Goal: Contribute content: Add original content to the website for others to see

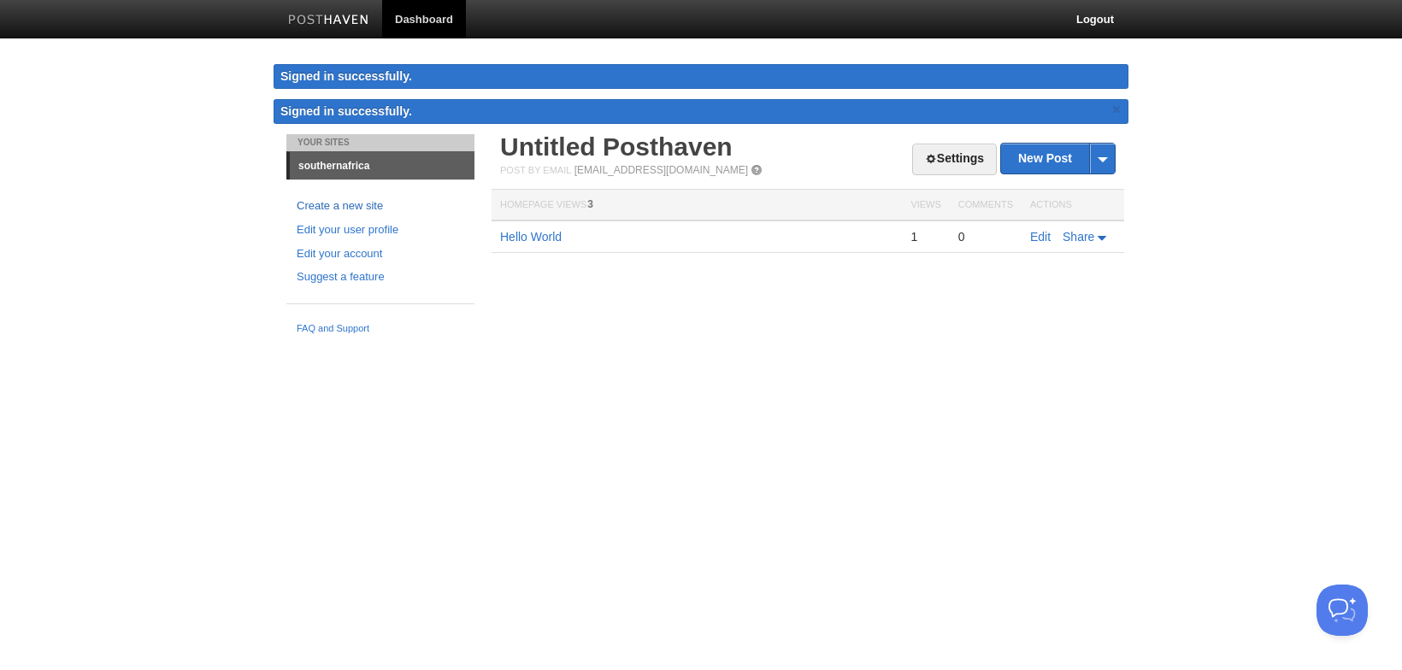
click at [367, 206] on link "Create a new site" at bounding box center [381, 206] width 168 height 18
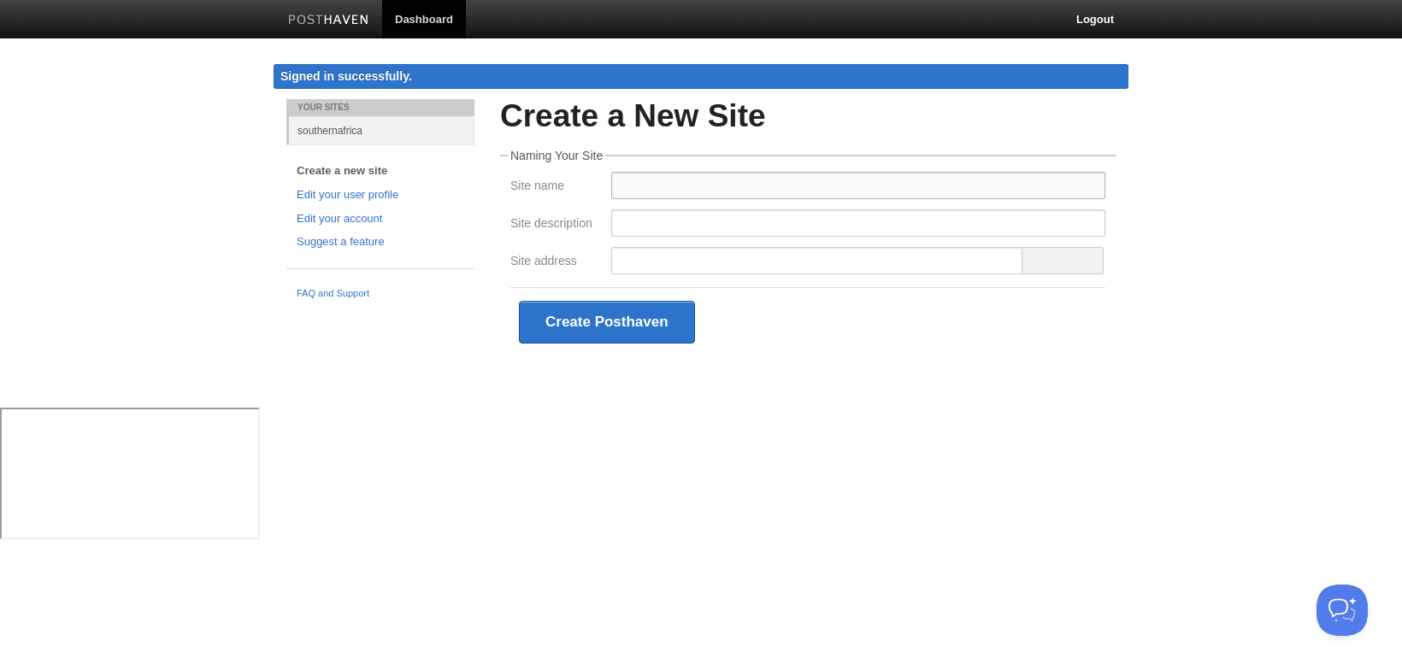
click at [637, 186] on input "Site name" at bounding box center [858, 185] width 494 height 27
type input "TV Cabinet"
click at [648, 211] on input "Site description" at bounding box center [858, 222] width 494 height 27
type input "TV shows"
click at [649, 257] on input "Site address" at bounding box center [817, 260] width 412 height 27
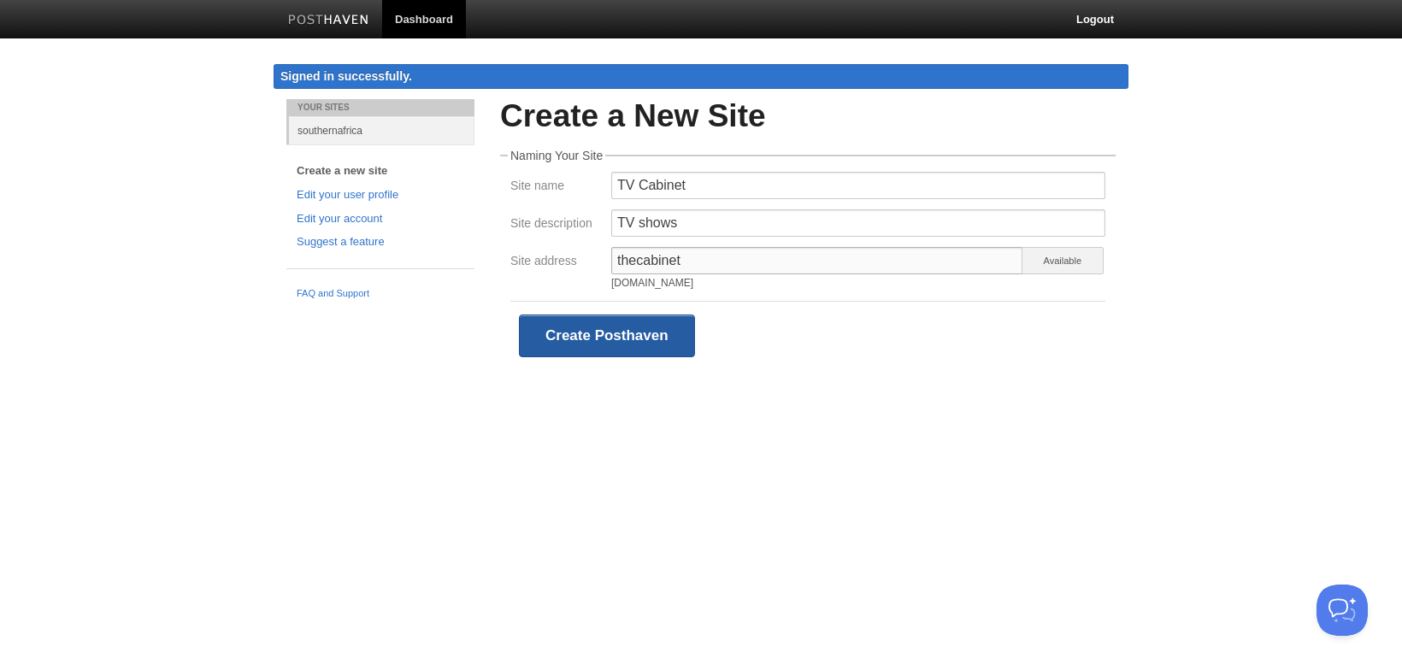
type input "thecabinet"
click at [660, 347] on button "Create Posthaven" at bounding box center [607, 336] width 176 height 43
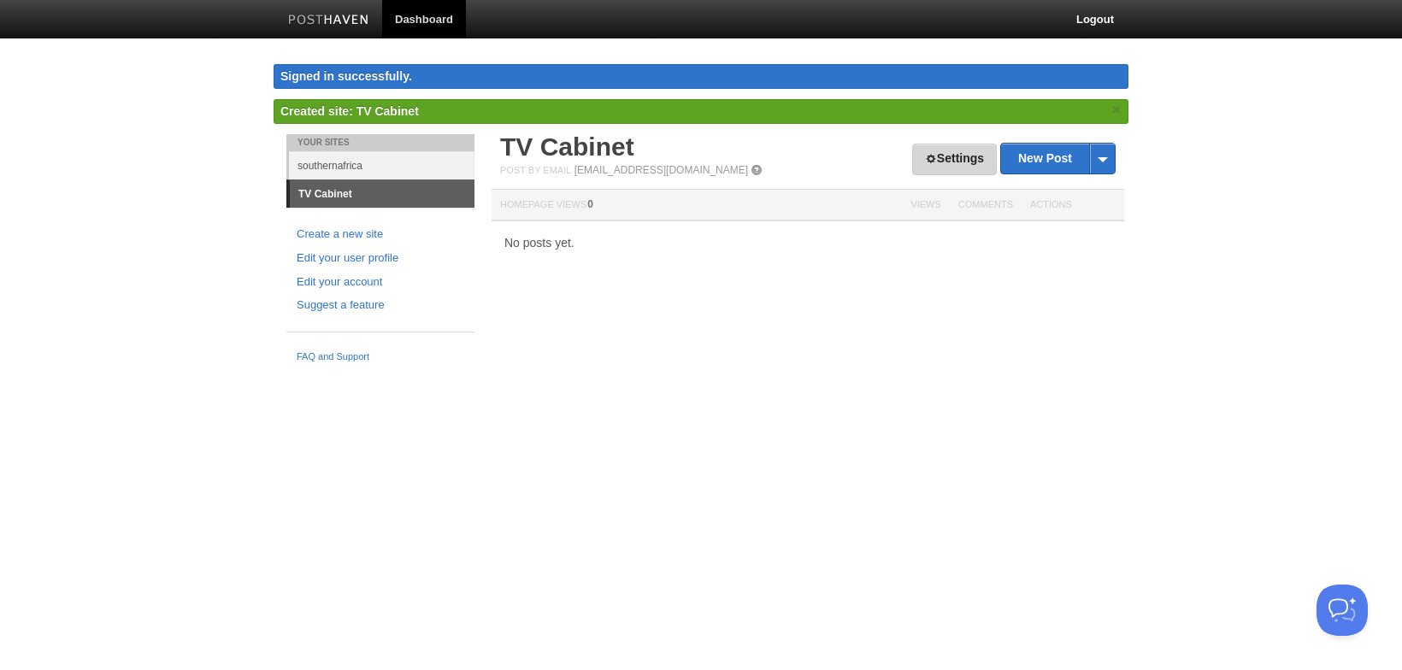
click at [976, 158] on link "Settings" at bounding box center [954, 160] width 85 height 32
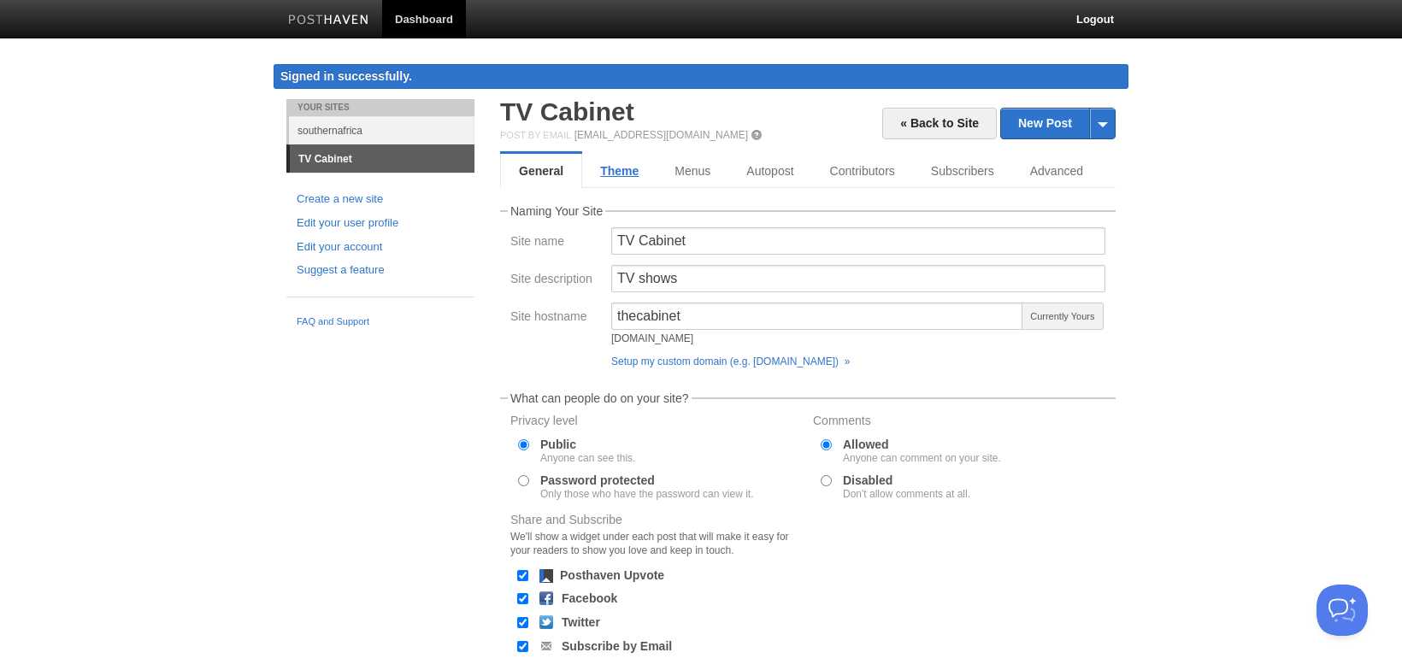
click at [627, 172] on link "Theme" at bounding box center [619, 171] width 74 height 34
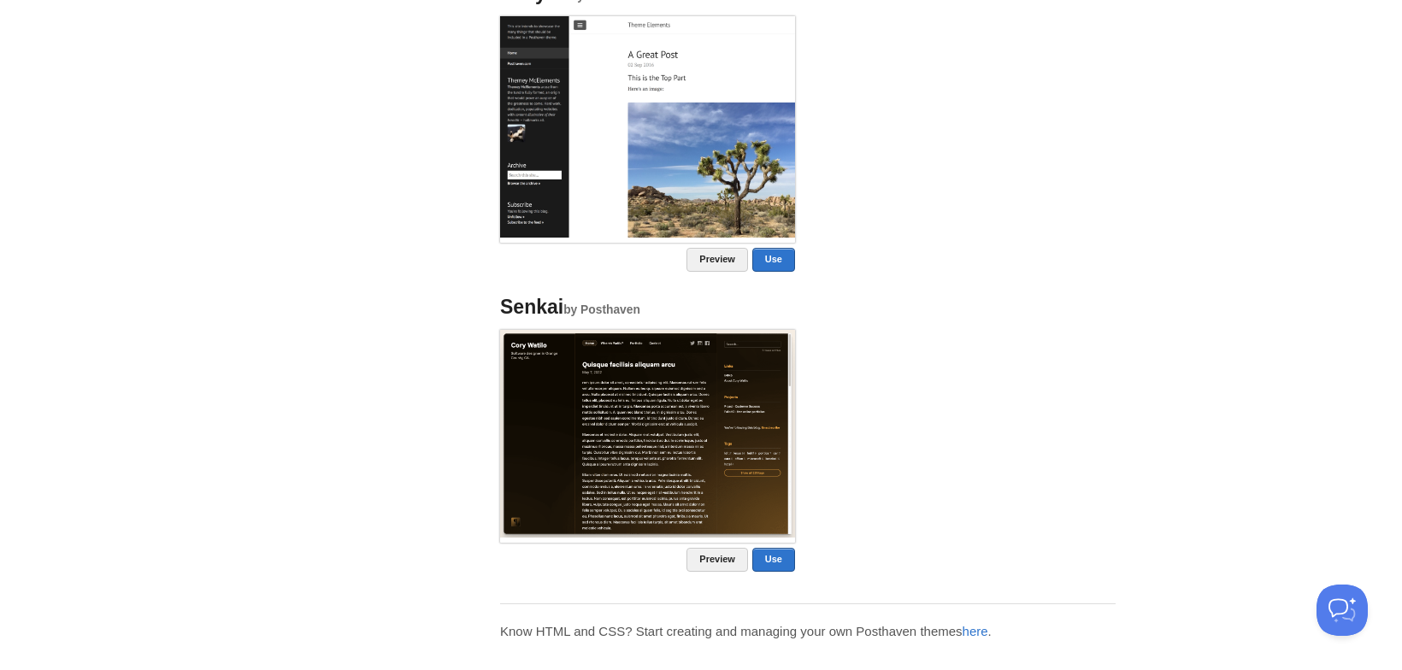
scroll to position [1452, 0]
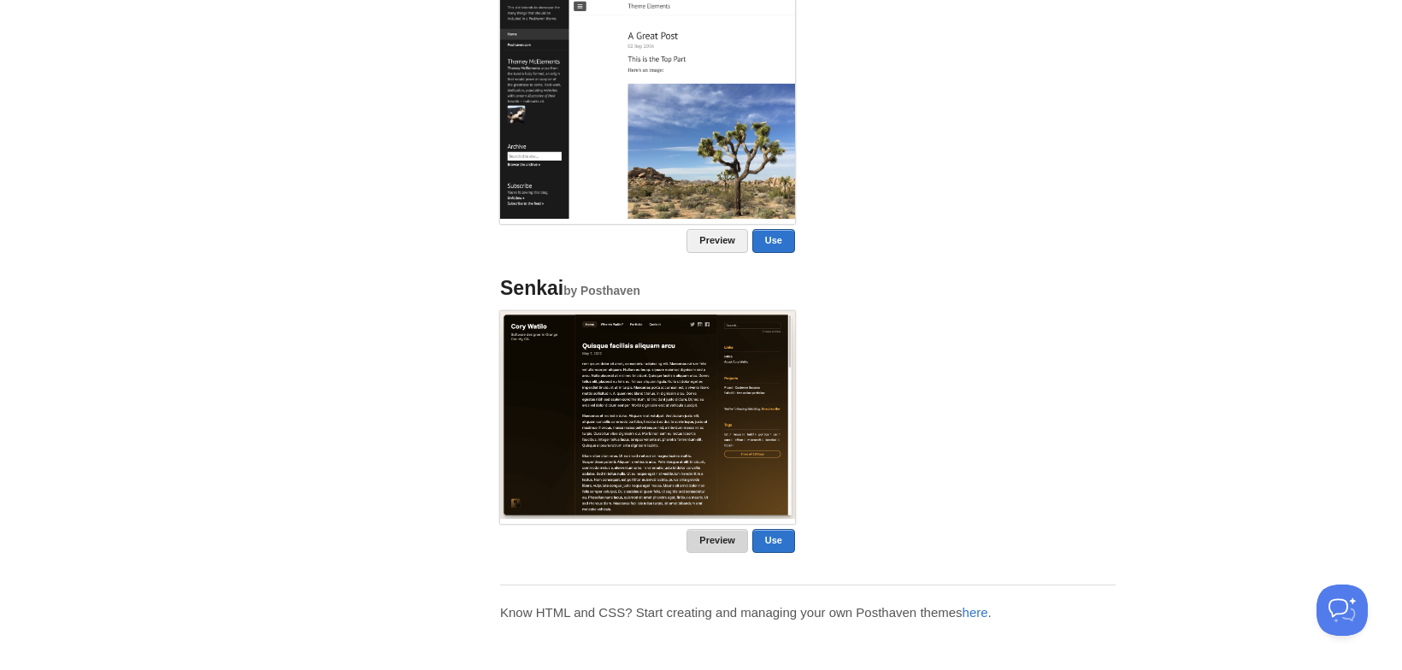
click at [708, 545] on link "Preview" at bounding box center [717, 541] width 62 height 24
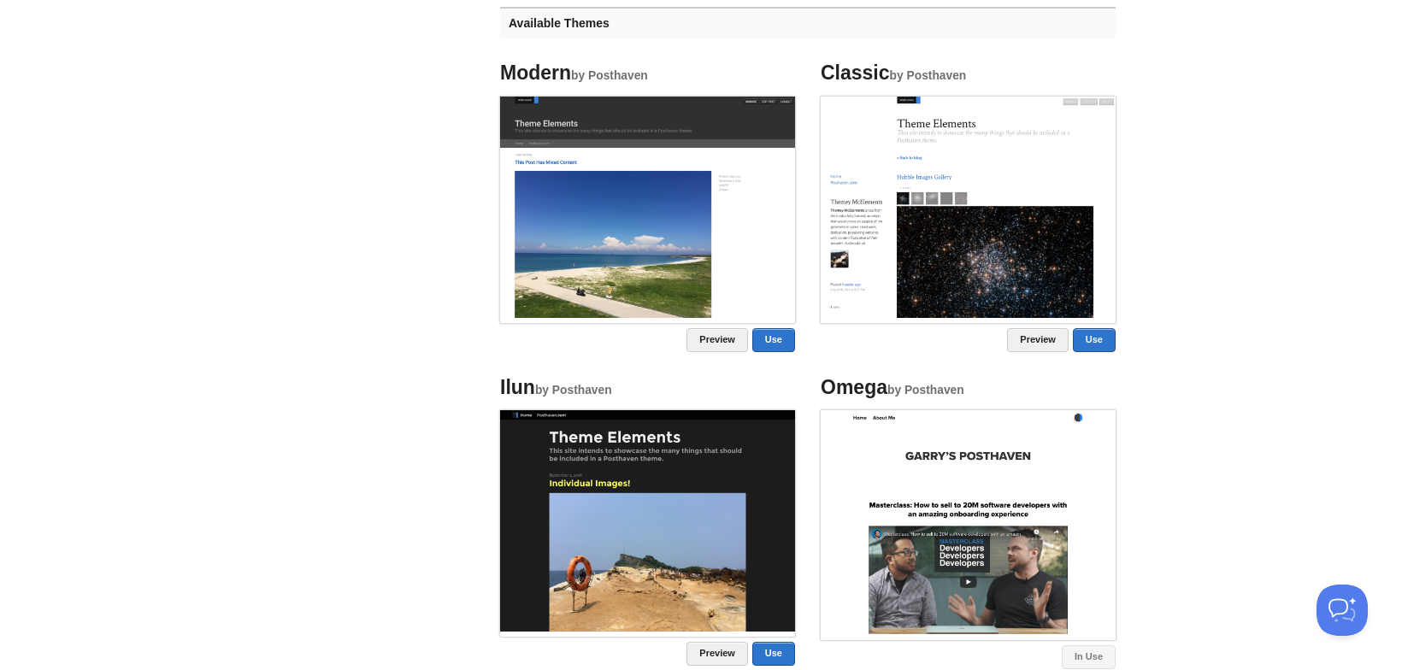
scroll to position [720, 0]
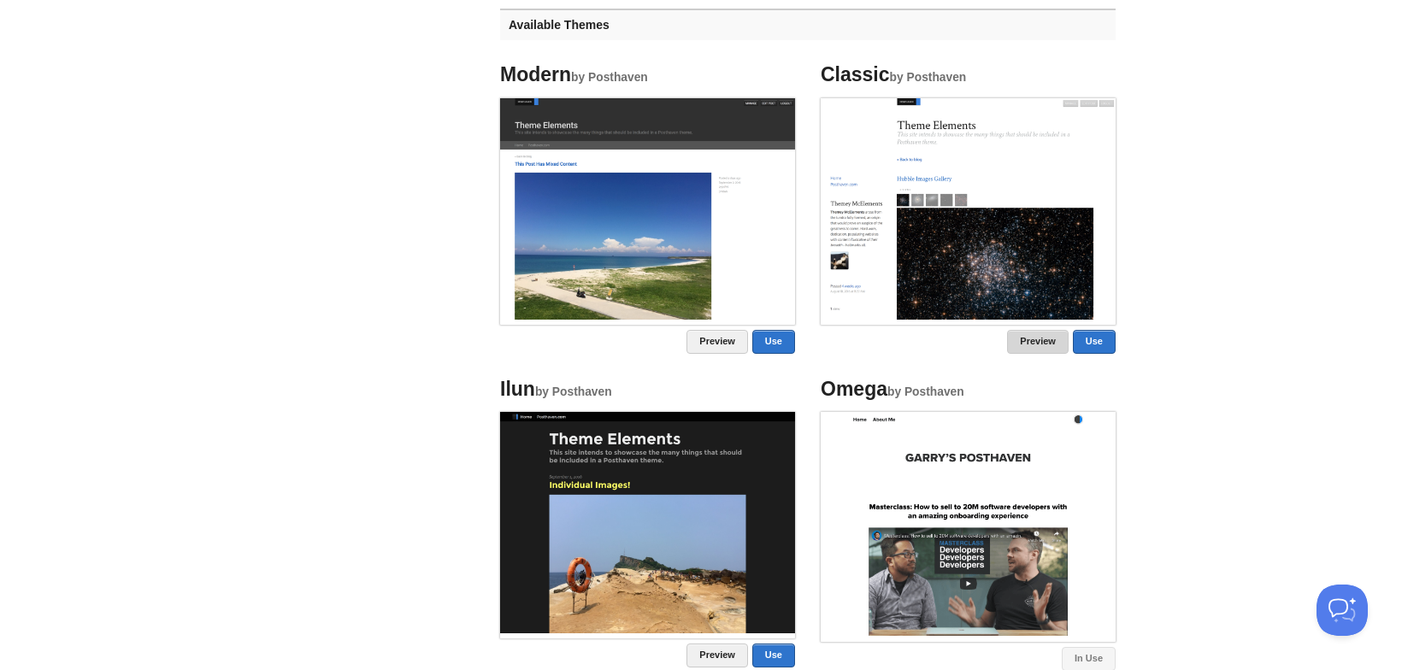
click at [1031, 346] on link "Preview" at bounding box center [1038, 342] width 62 height 24
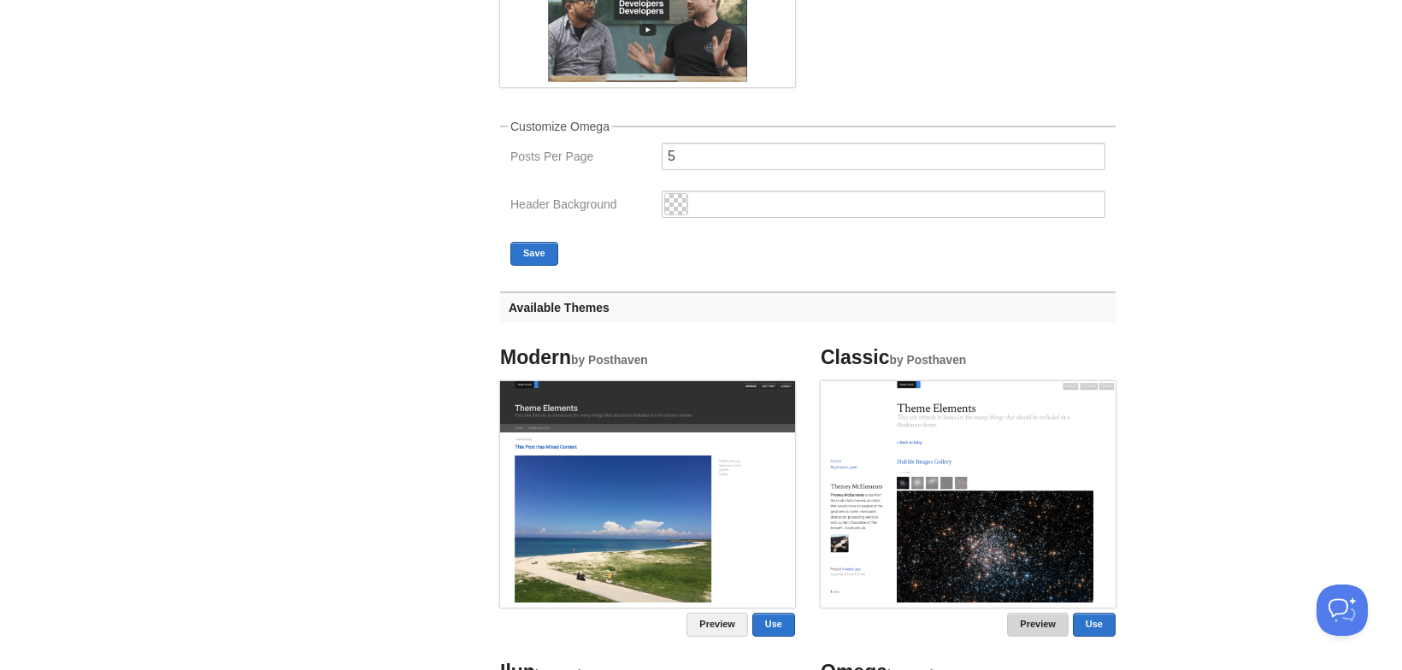
scroll to position [527, 0]
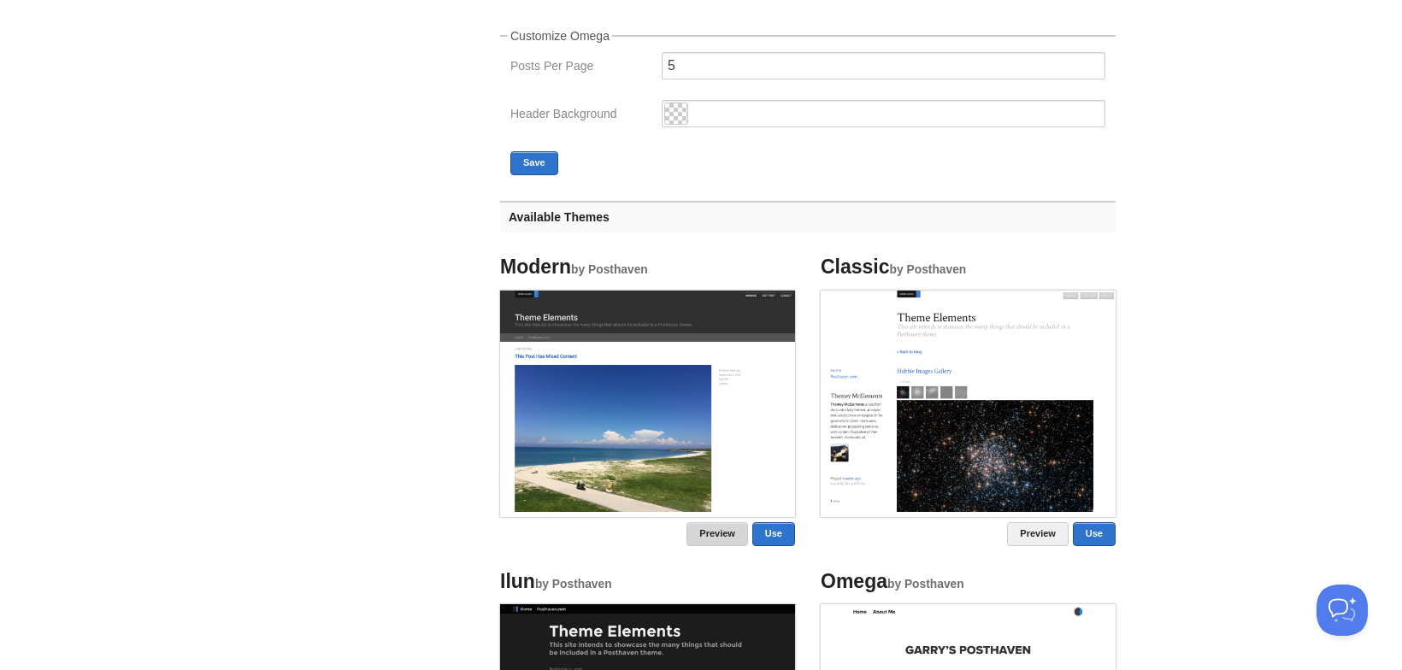
click at [721, 539] on link "Preview" at bounding box center [717, 534] width 62 height 24
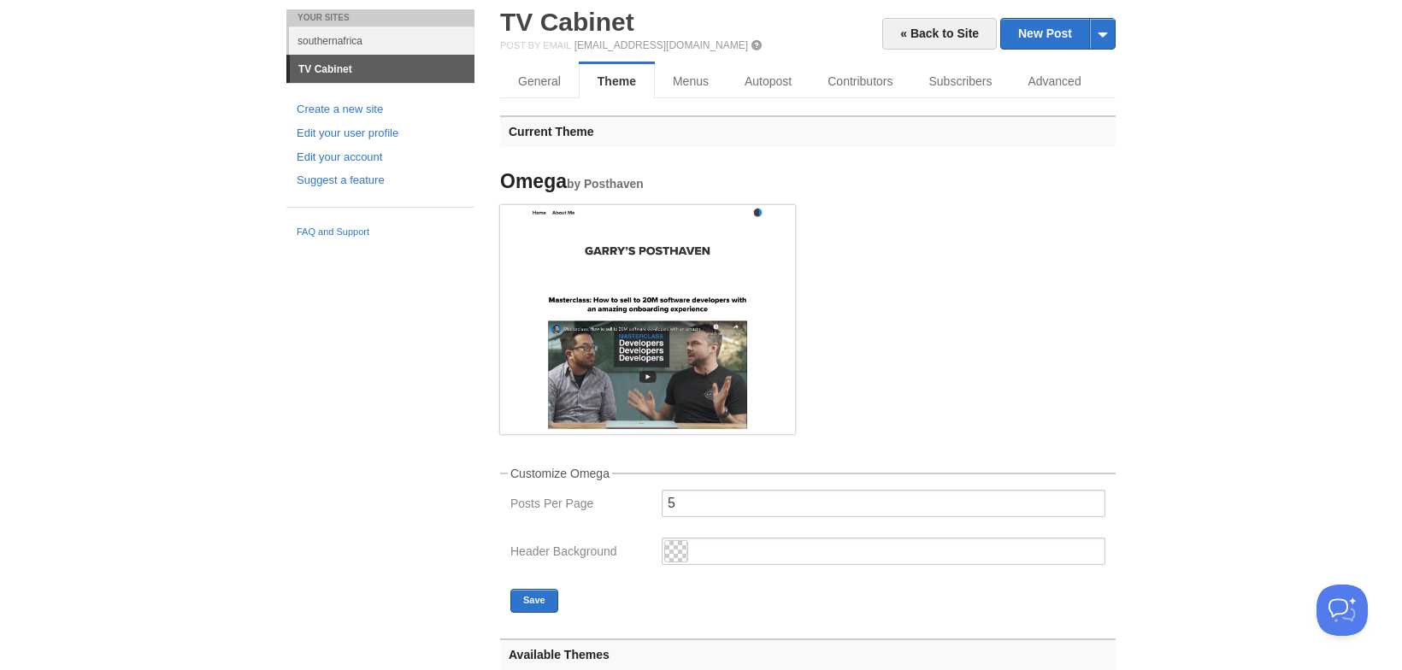
scroll to position [26, 0]
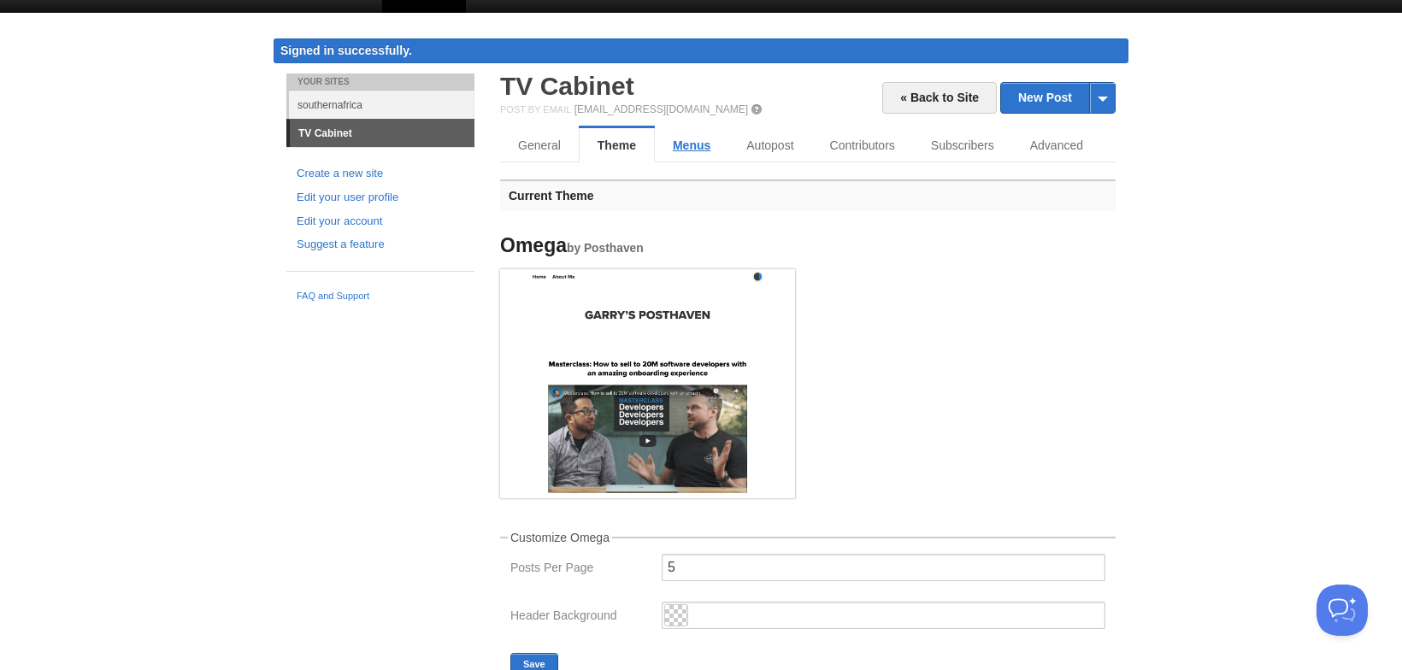
click at [687, 154] on link "Menus" at bounding box center [692, 145] width 74 height 34
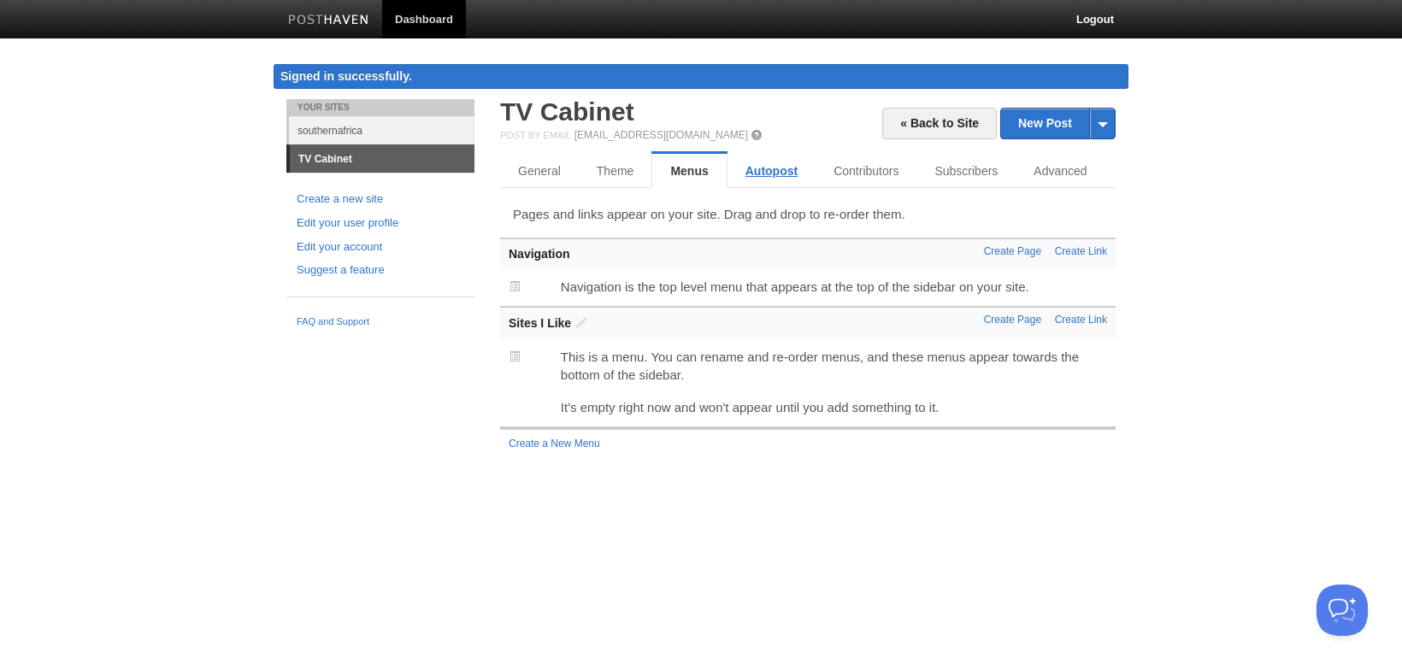
click at [763, 173] on link "Autopost" at bounding box center [771, 171] width 88 height 34
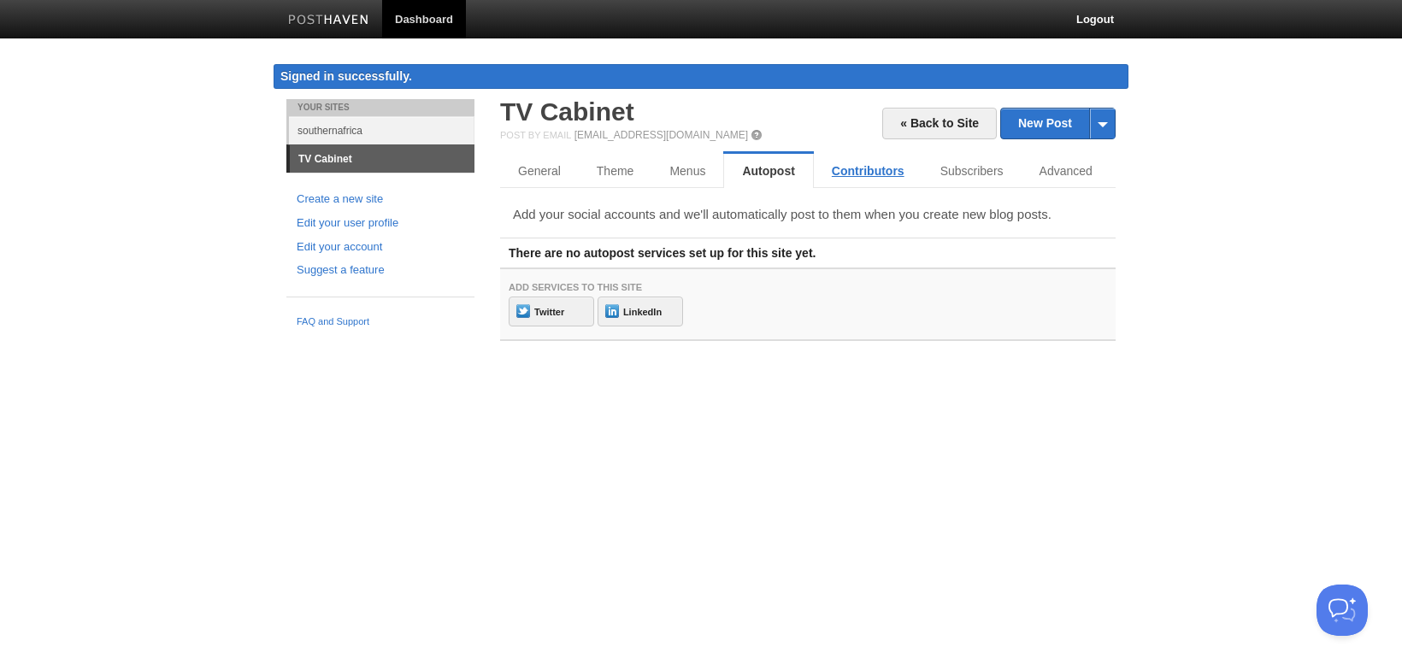
click at [851, 173] on link "Contributors" at bounding box center [868, 171] width 109 height 34
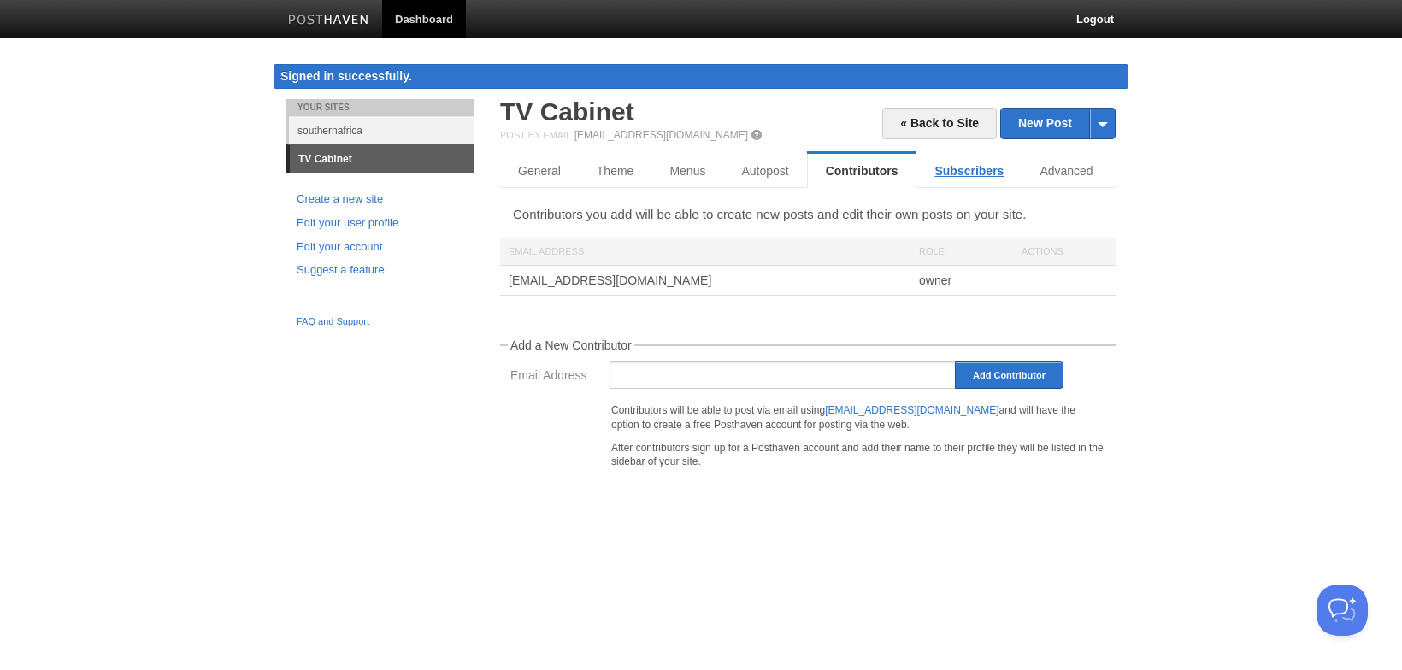
click at [961, 170] on link "Subscribers" at bounding box center [968, 171] width 105 height 34
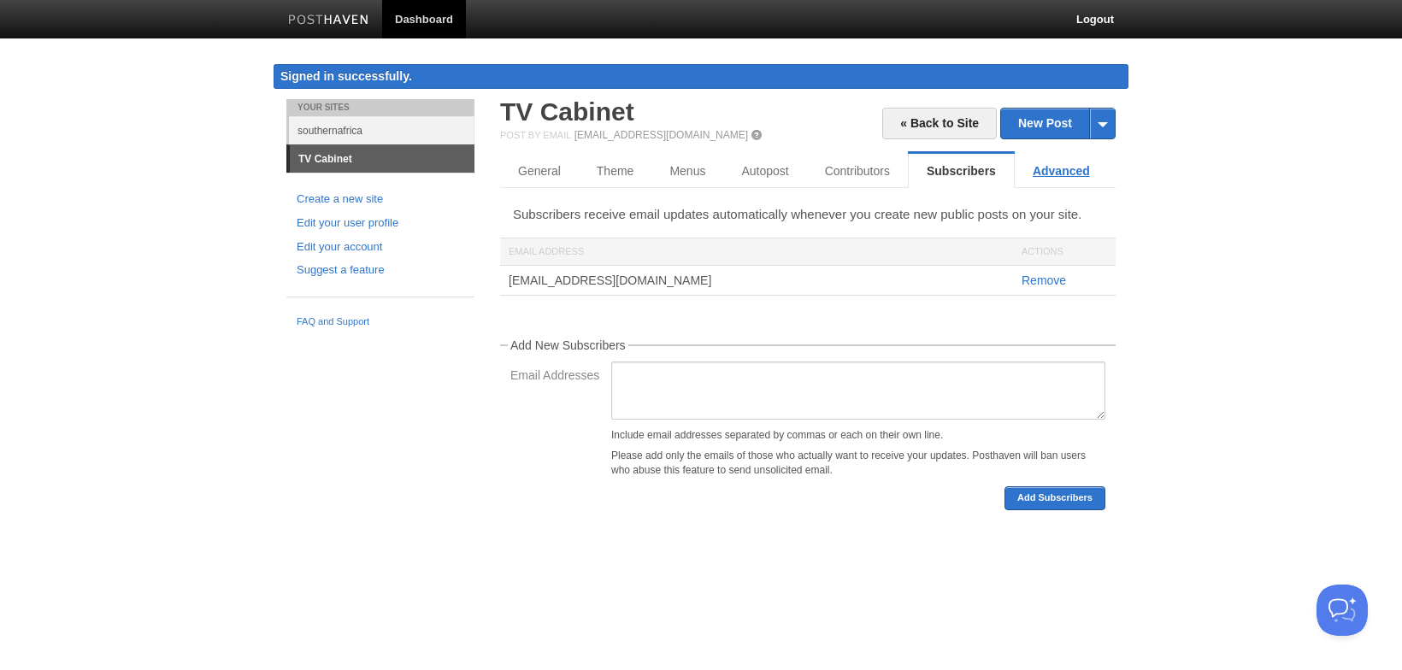
click at [1039, 173] on link "Advanced" at bounding box center [1061, 171] width 93 height 34
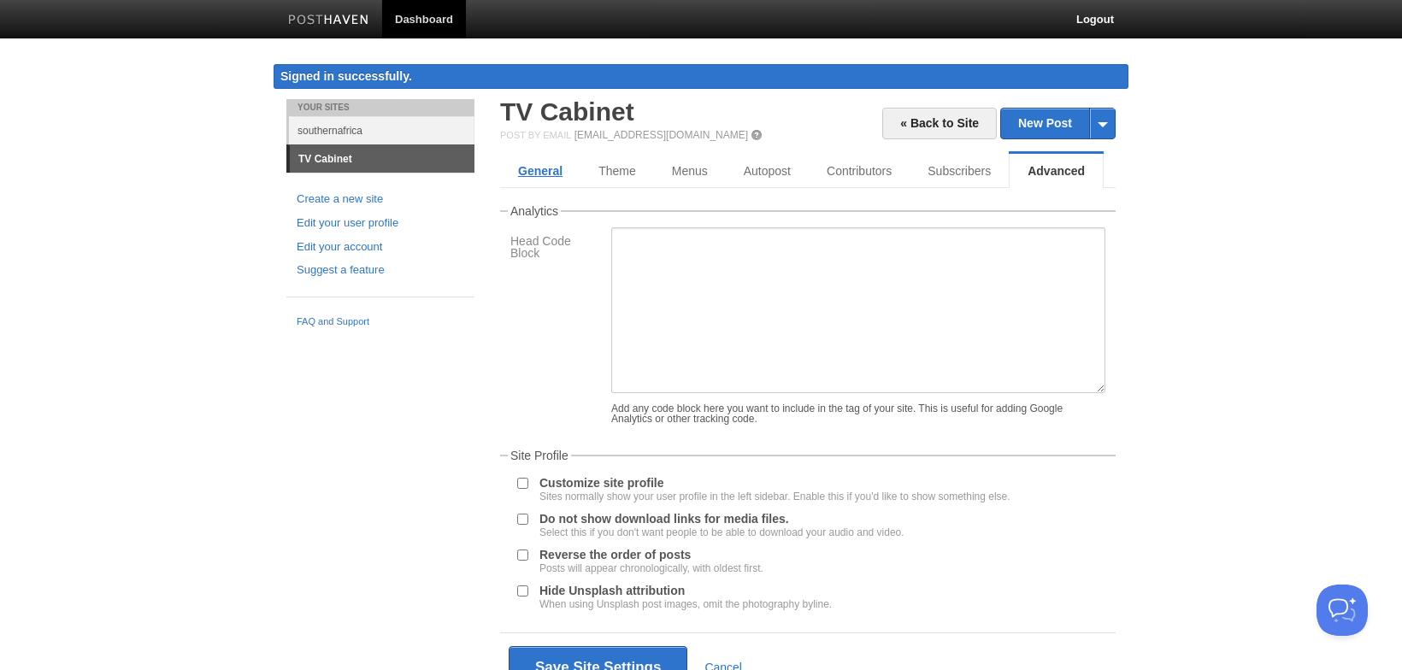
click at [550, 172] on link "General" at bounding box center [540, 171] width 80 height 34
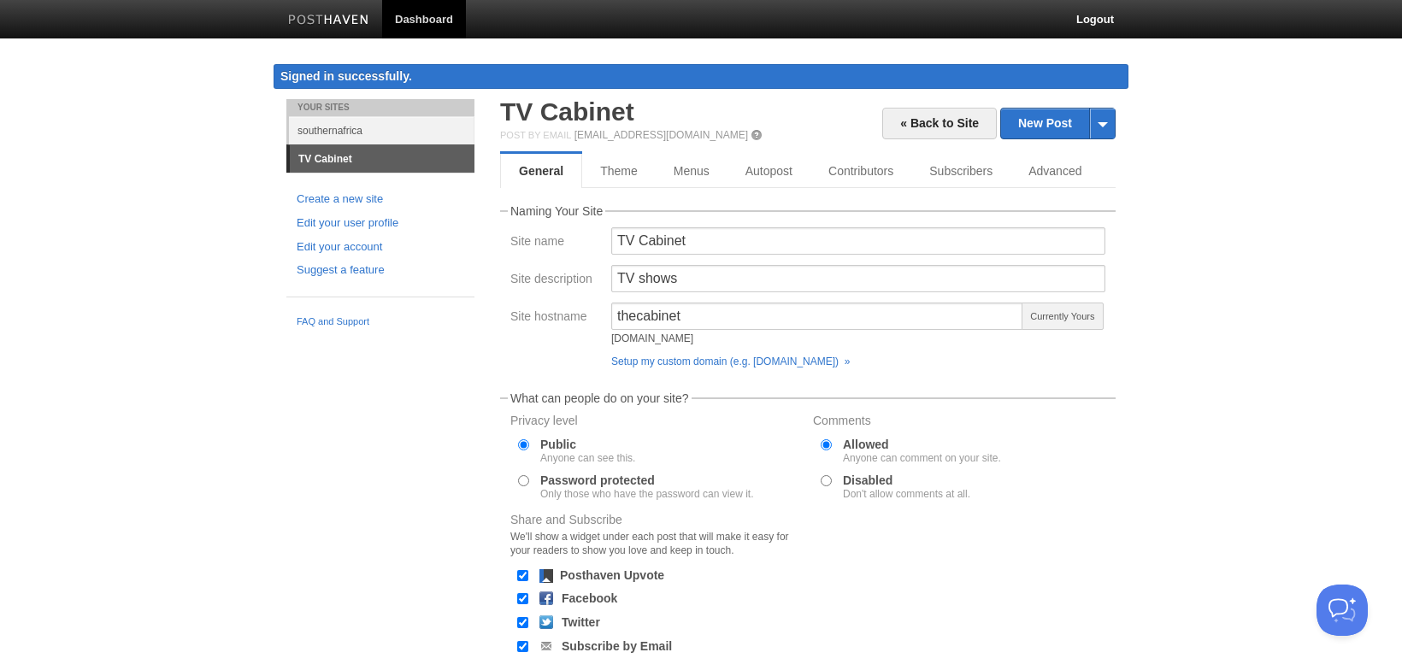
click at [338, 26] on img at bounding box center [328, 21] width 81 height 13
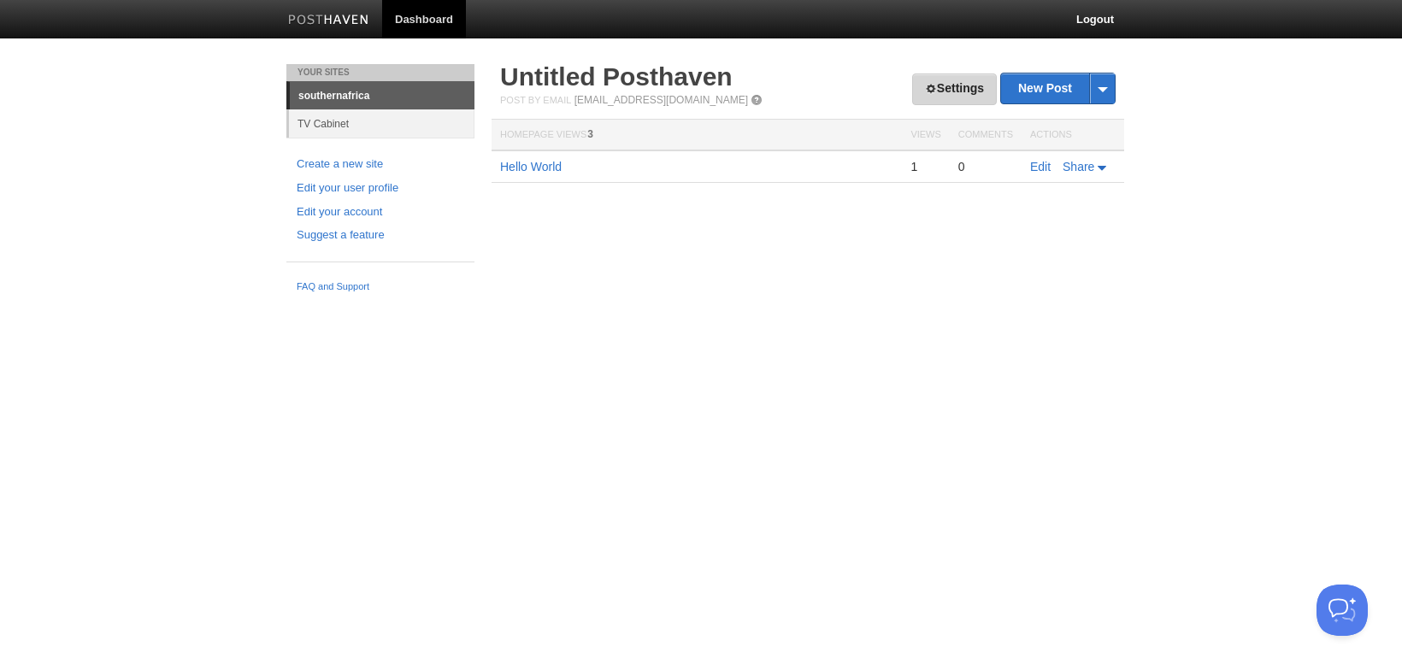
click at [948, 101] on link "Settings" at bounding box center [954, 90] width 85 height 32
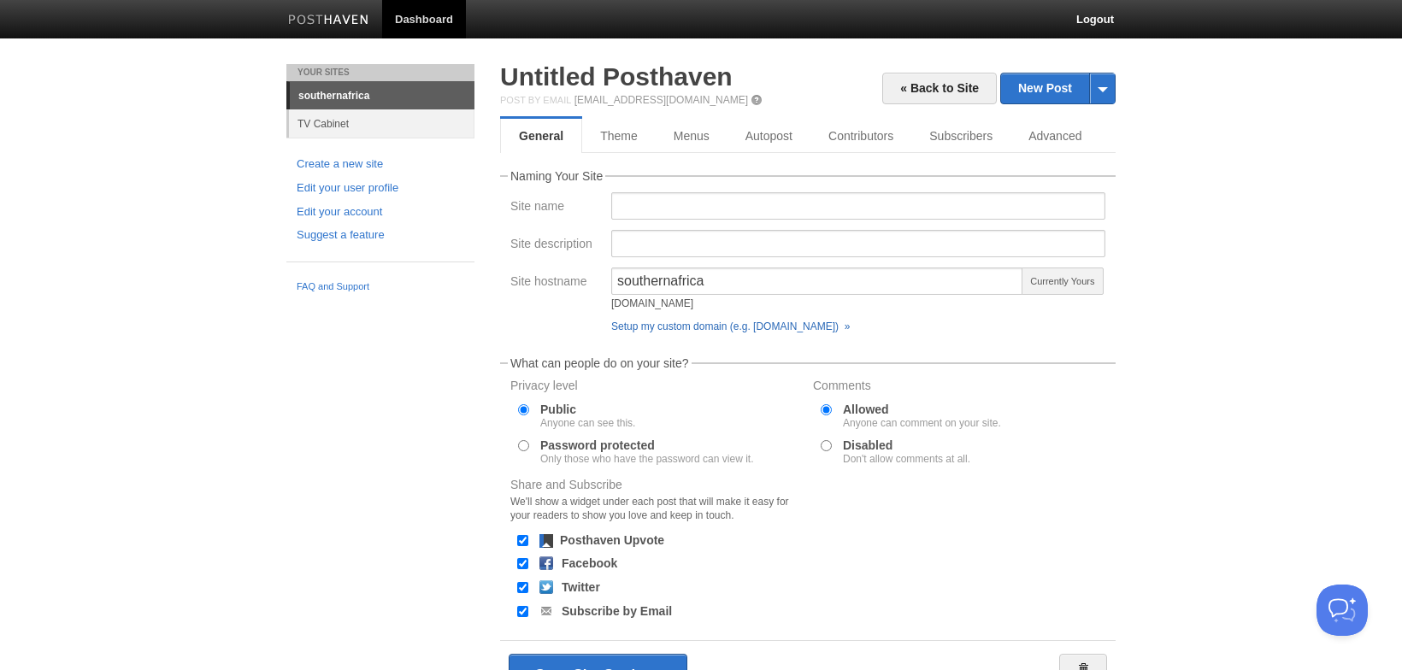
click at [706, 327] on link "Setup my custom domain (e.g. blog.yourdomain.com) »" at bounding box center [730, 327] width 239 height 12
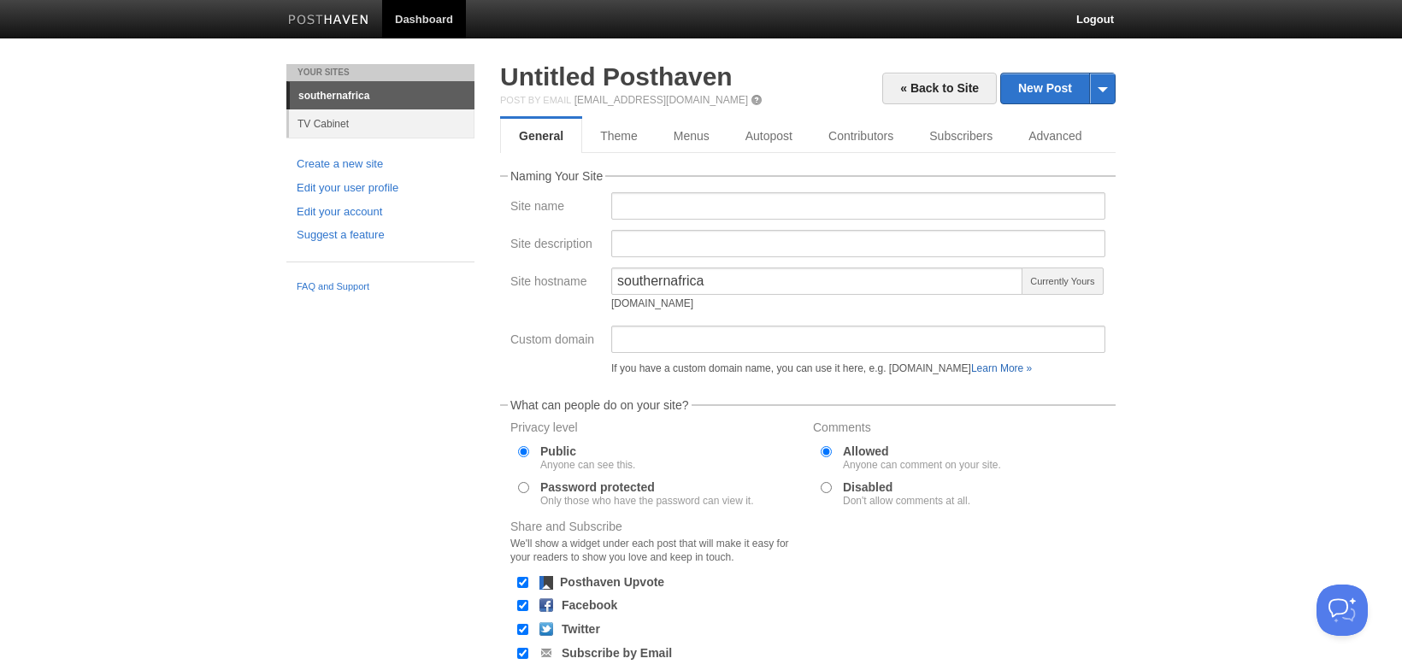
click at [1028, 370] on link "Learn More »" at bounding box center [1001, 368] width 61 height 12
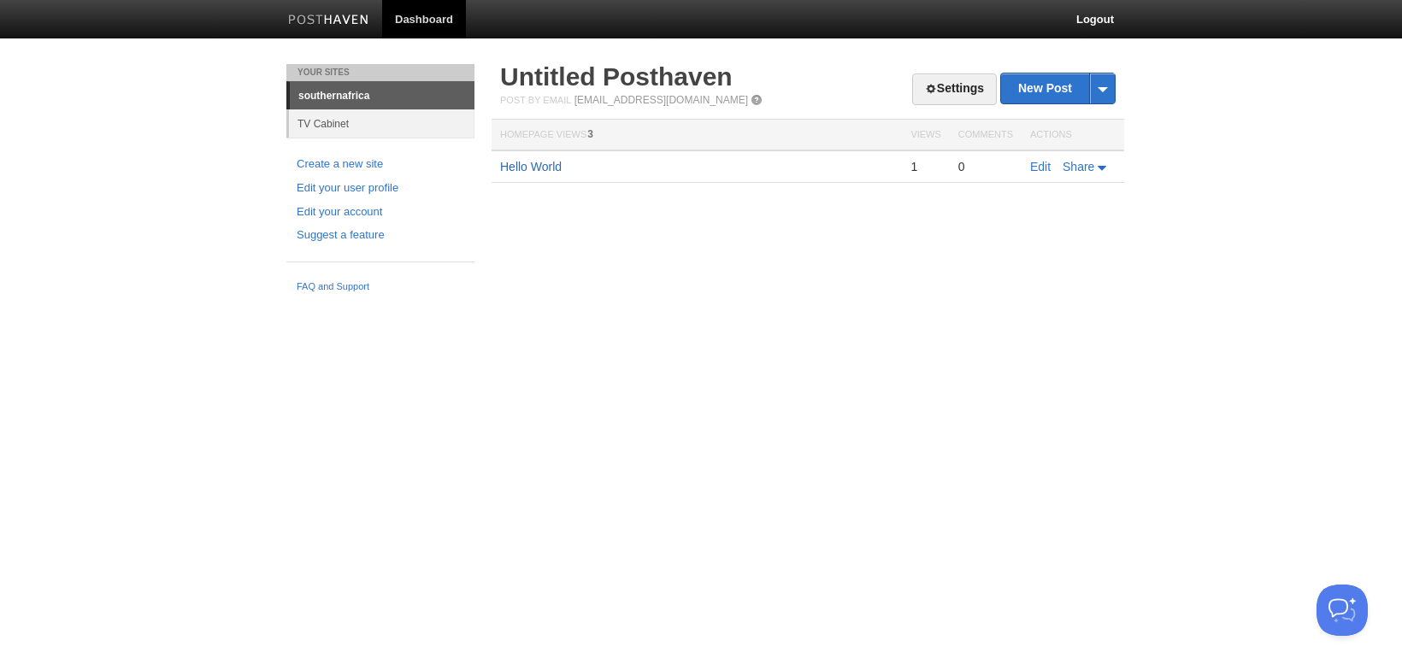
click at [533, 165] on link "Hello World" at bounding box center [531, 167] width 62 height 14
click at [1098, 168] on icon at bounding box center [1104, 168] width 12 height 5
click at [857, 218] on div "Settings New Post by Web by Email Untitled Posthaven Post by Email post@souther…" at bounding box center [807, 148] width 641 height 169
click at [1105, 98] on span at bounding box center [1102, 89] width 26 height 30
click at [1043, 95] on link "New Post" at bounding box center [1058, 89] width 114 height 30
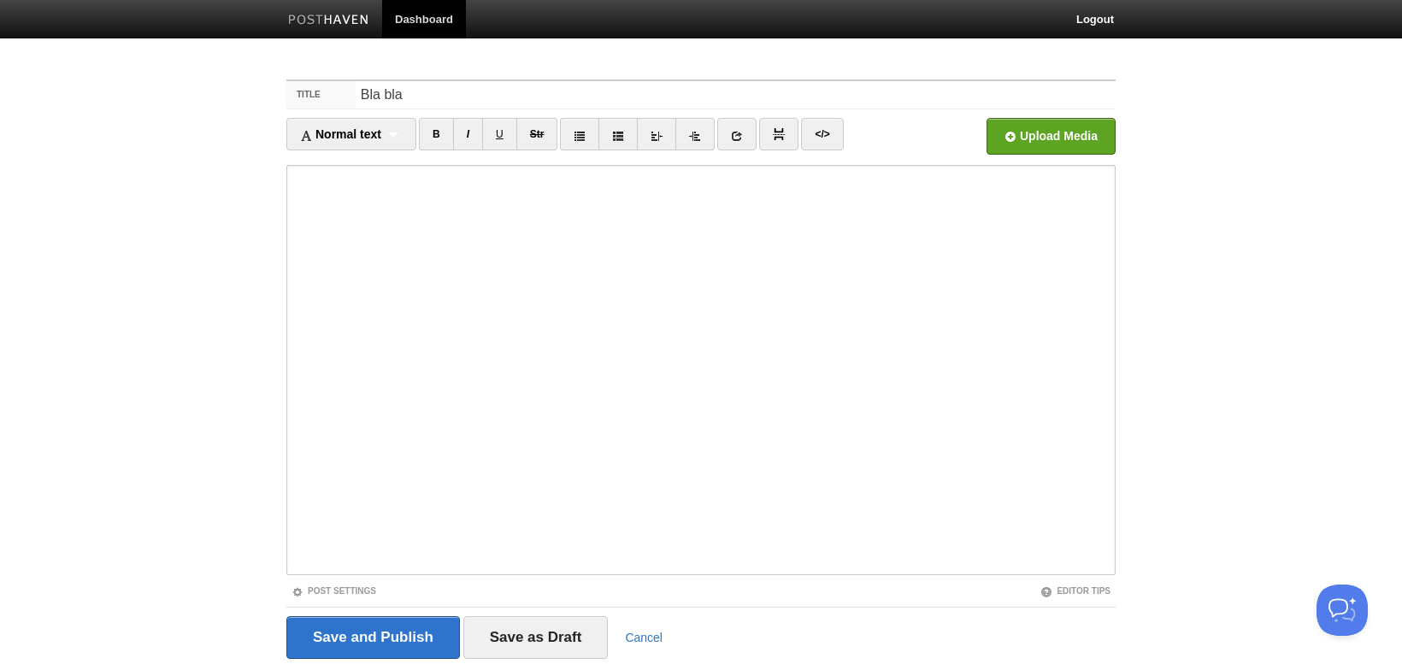
type input "Bla bla"
click at [427, 647] on input "Save and Publish" at bounding box center [373, 637] width 174 height 43
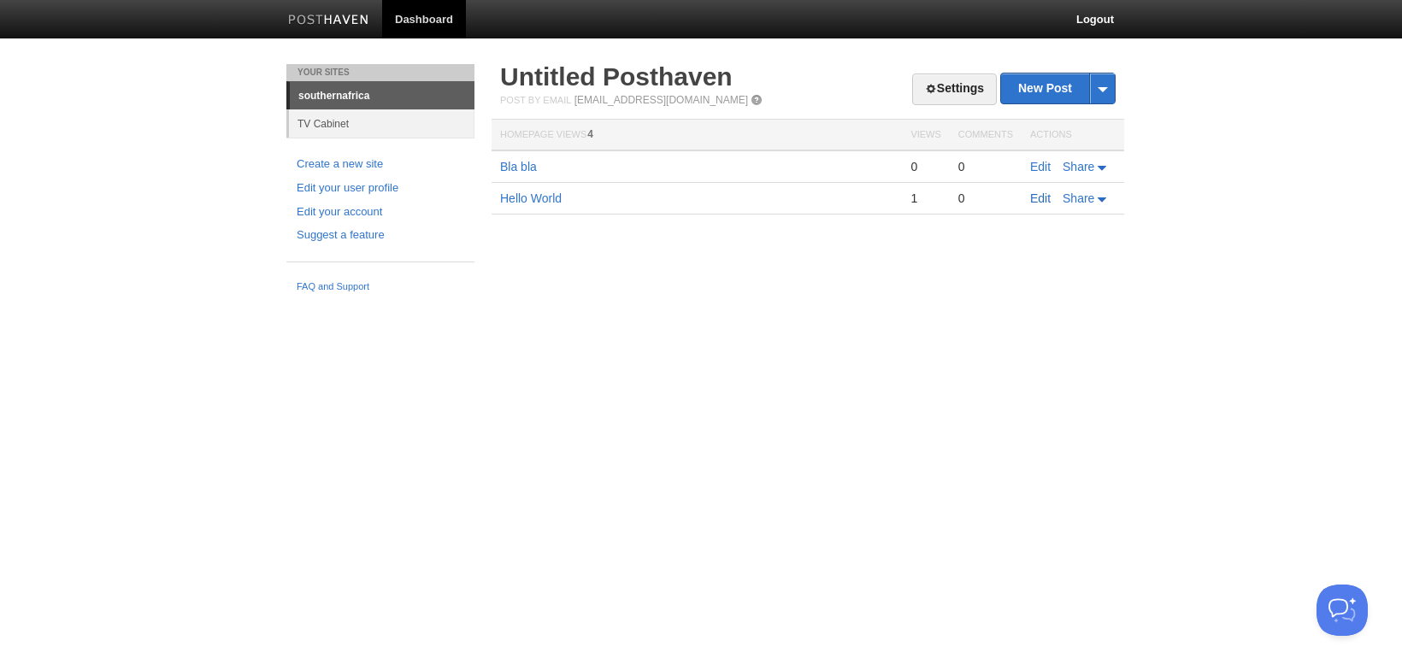
click at [1042, 203] on link "Edit" at bounding box center [1040, 198] width 21 height 14
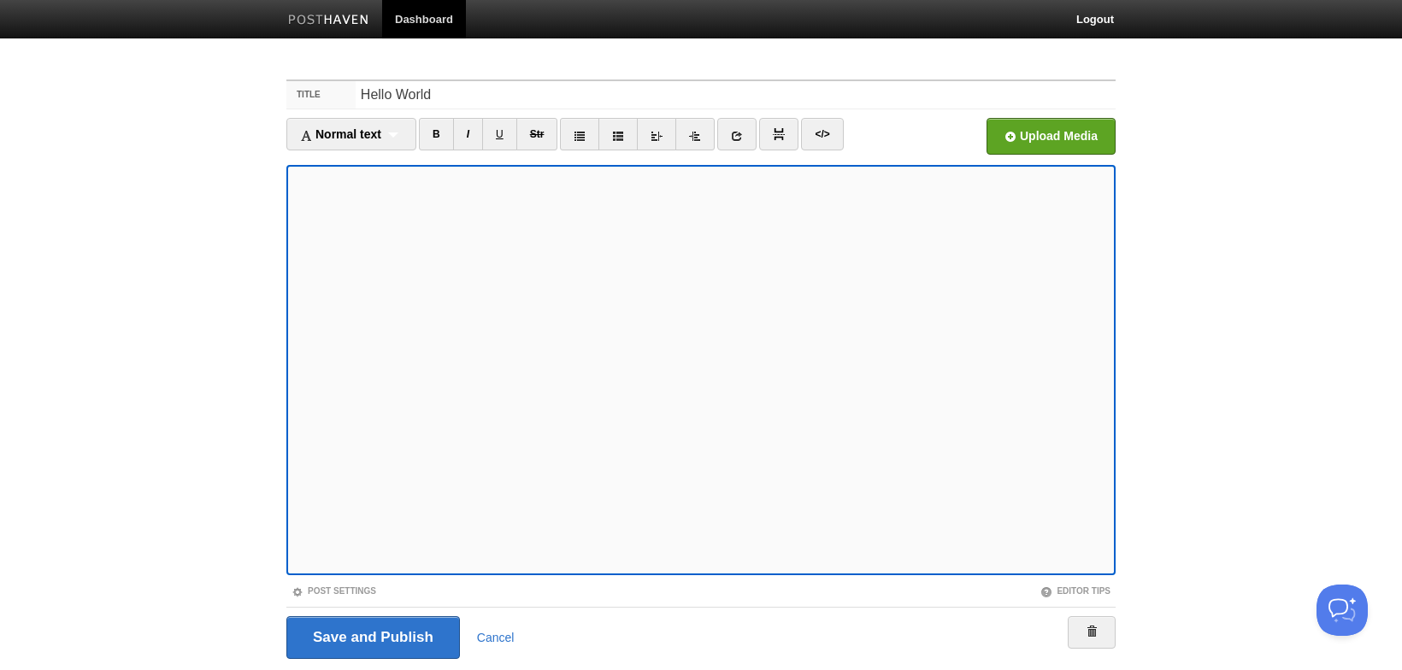
scroll to position [52, 0]
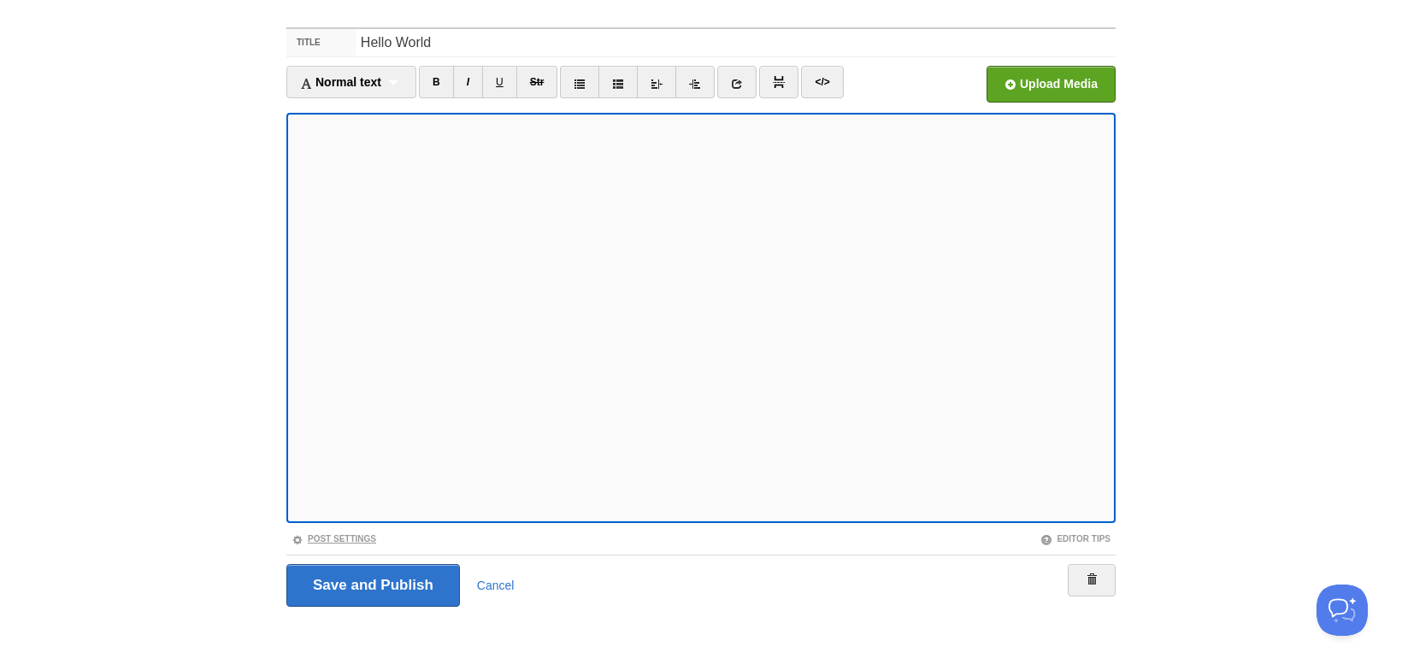
click at [344, 541] on link "Post Settings" at bounding box center [334, 538] width 85 height 9
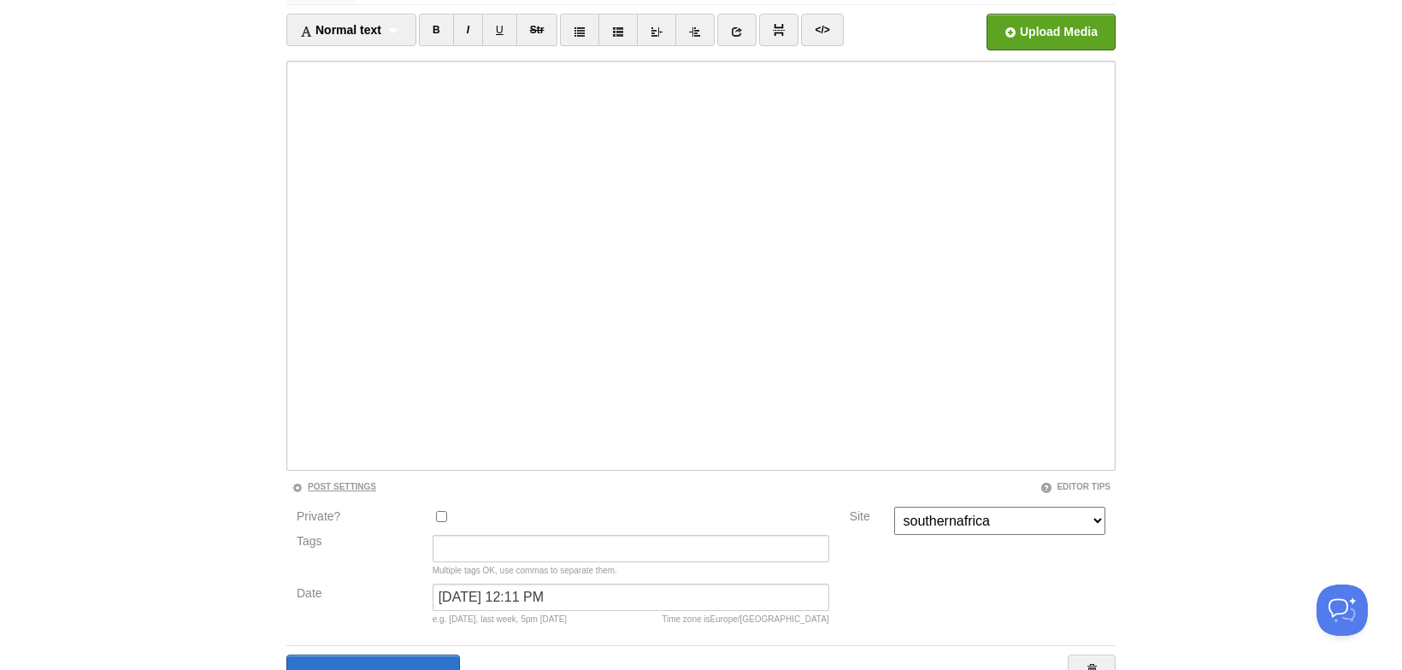
scroll to position [195, 0]
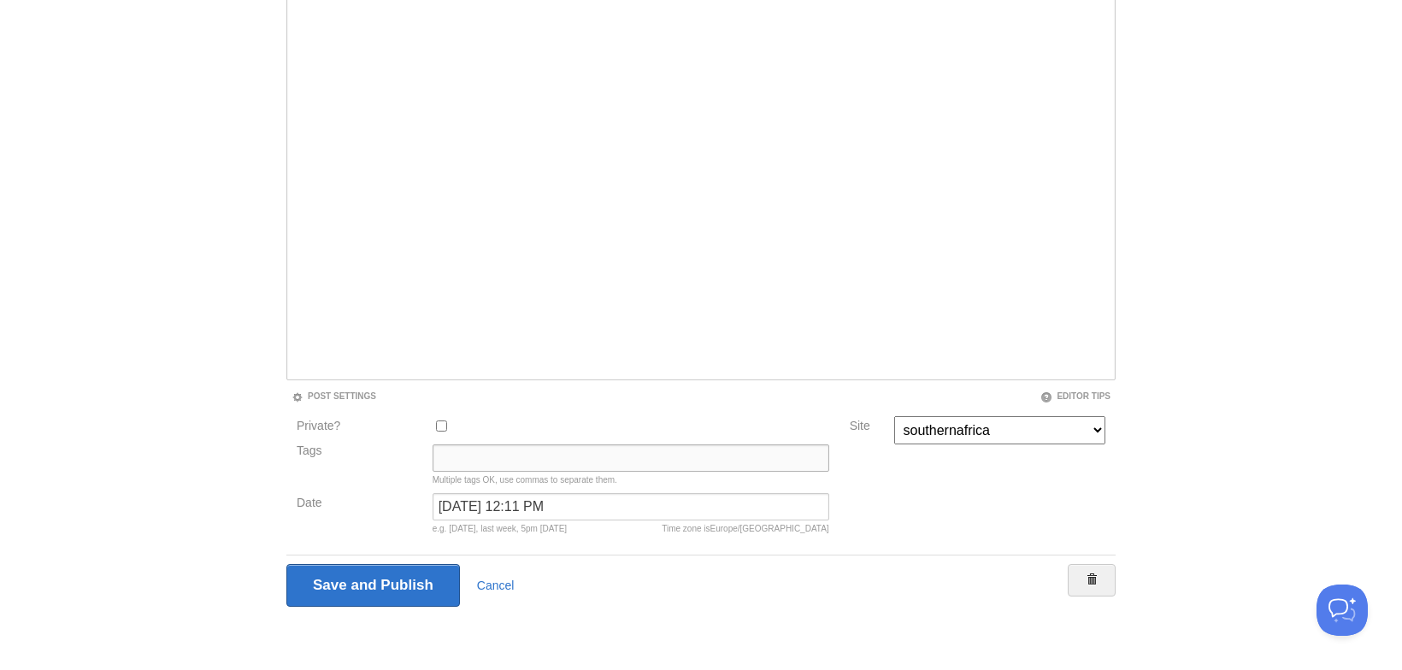
click at [472, 448] on input "Tags" at bounding box center [631, 458] width 397 height 27
type input "Zimbabwe"
click at [286, 564] on input "Save and Publish" at bounding box center [373, 585] width 174 height 43
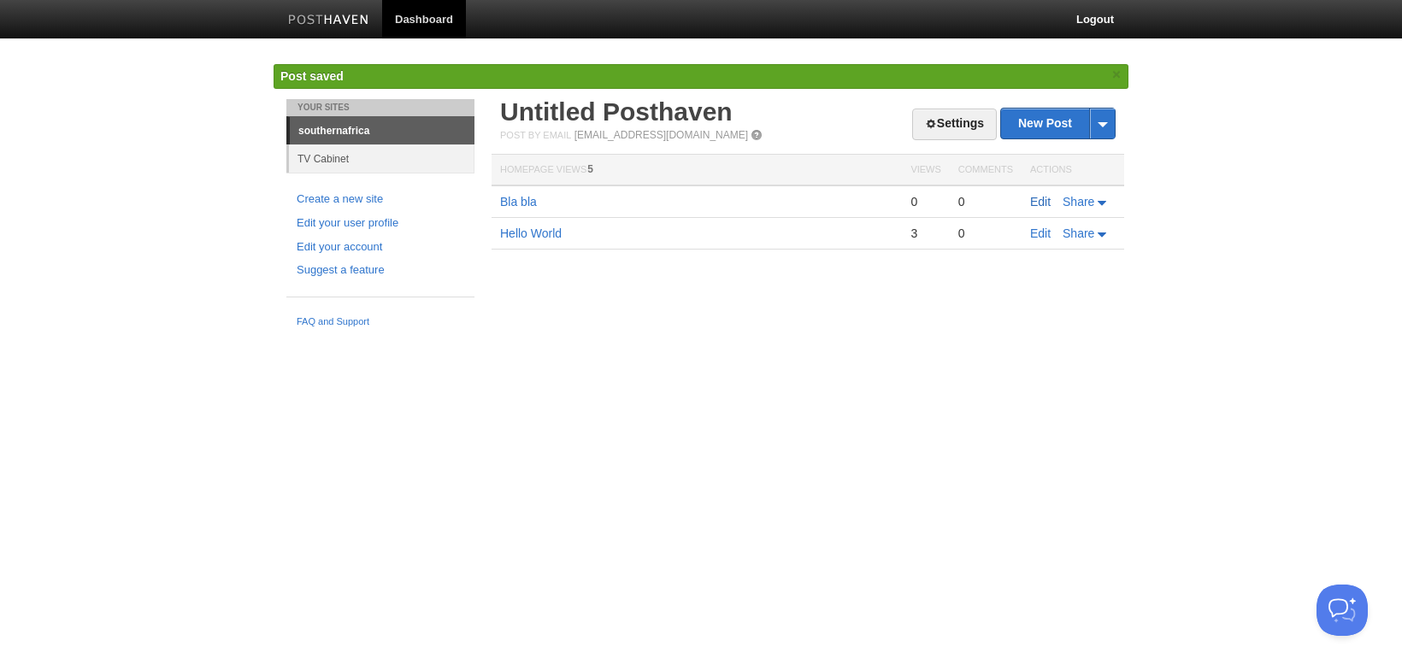
click at [1040, 202] on link "Edit" at bounding box center [1040, 202] width 21 height 14
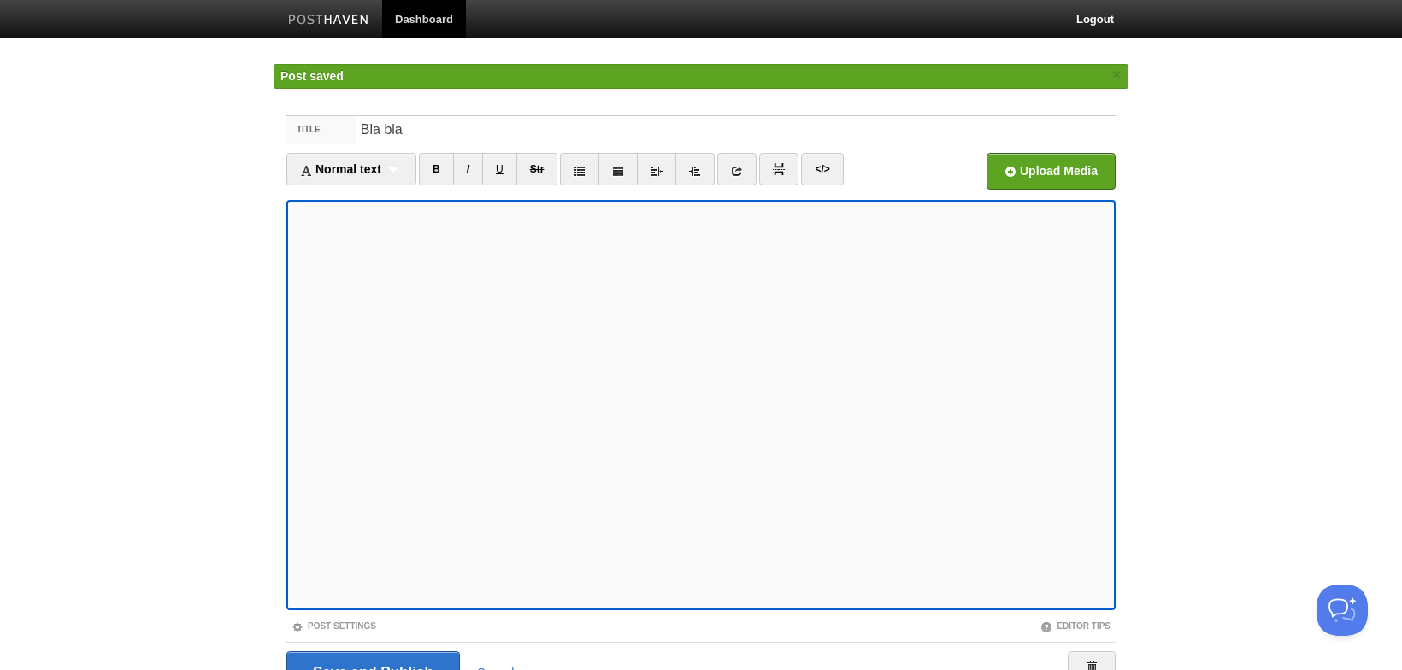
scroll to position [87, 0]
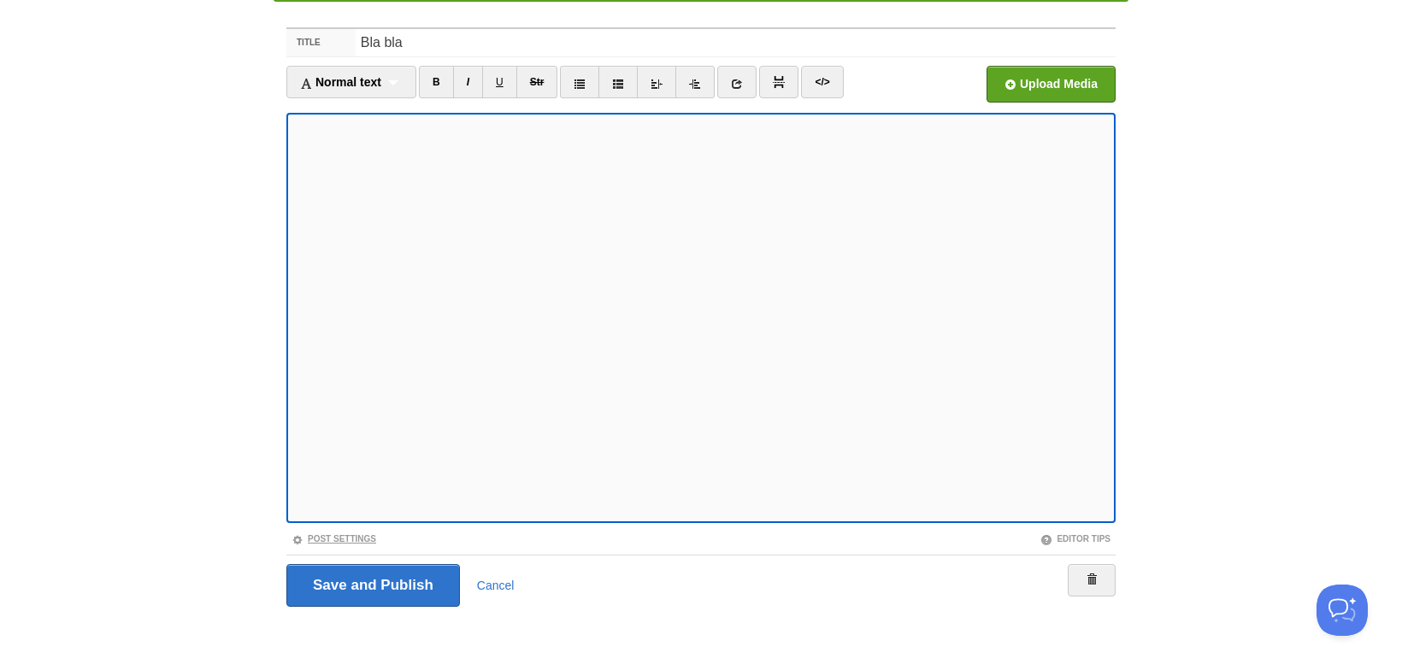
click at [357, 539] on link "Post Settings" at bounding box center [334, 538] width 85 height 9
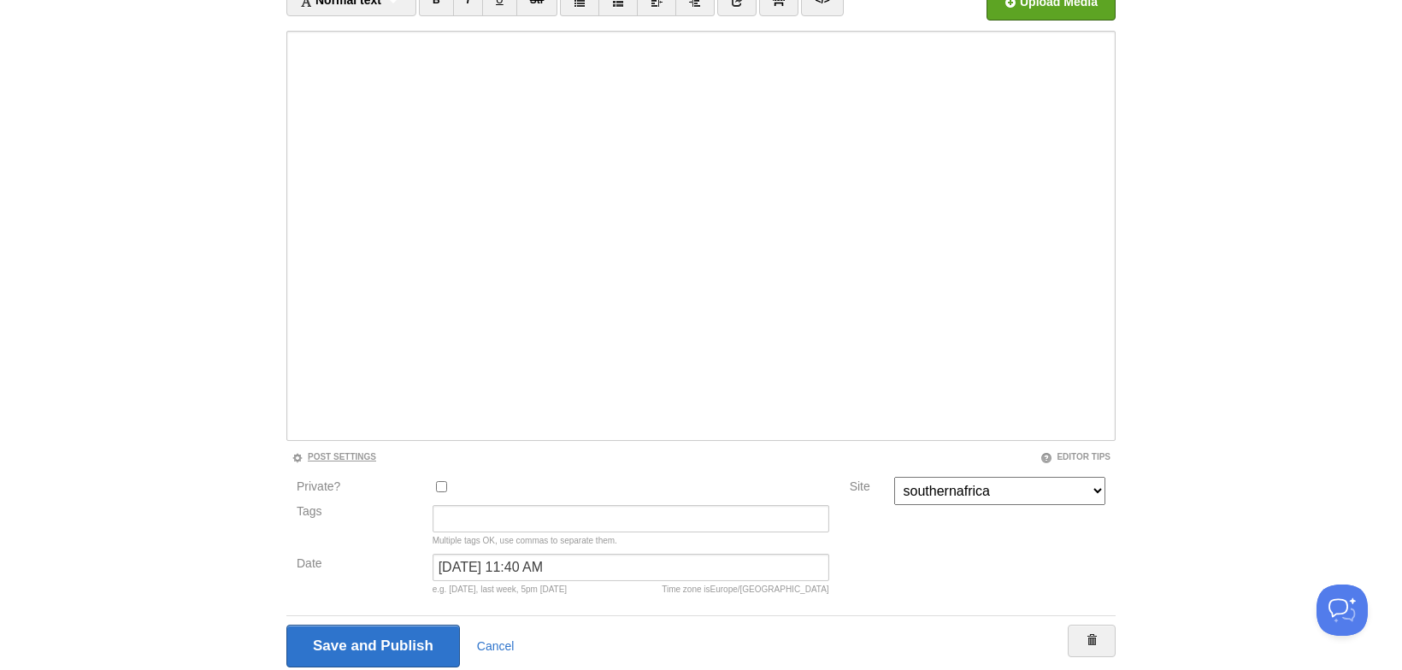
scroll to position [230, 0]
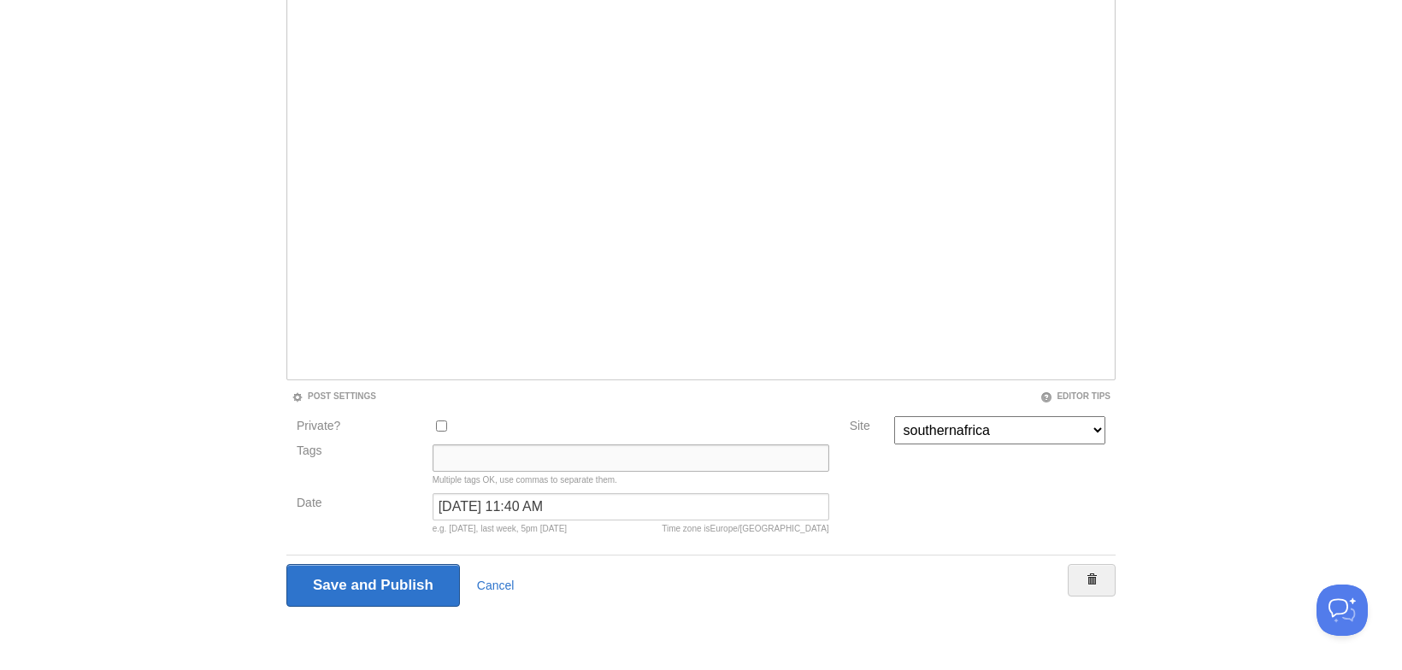
click at [462, 456] on input "Tags" at bounding box center [631, 458] width 397 height 27
type input "Zimbabwe Film, Movies"
click at [427, 573] on input "Save and Publish" at bounding box center [373, 585] width 174 height 43
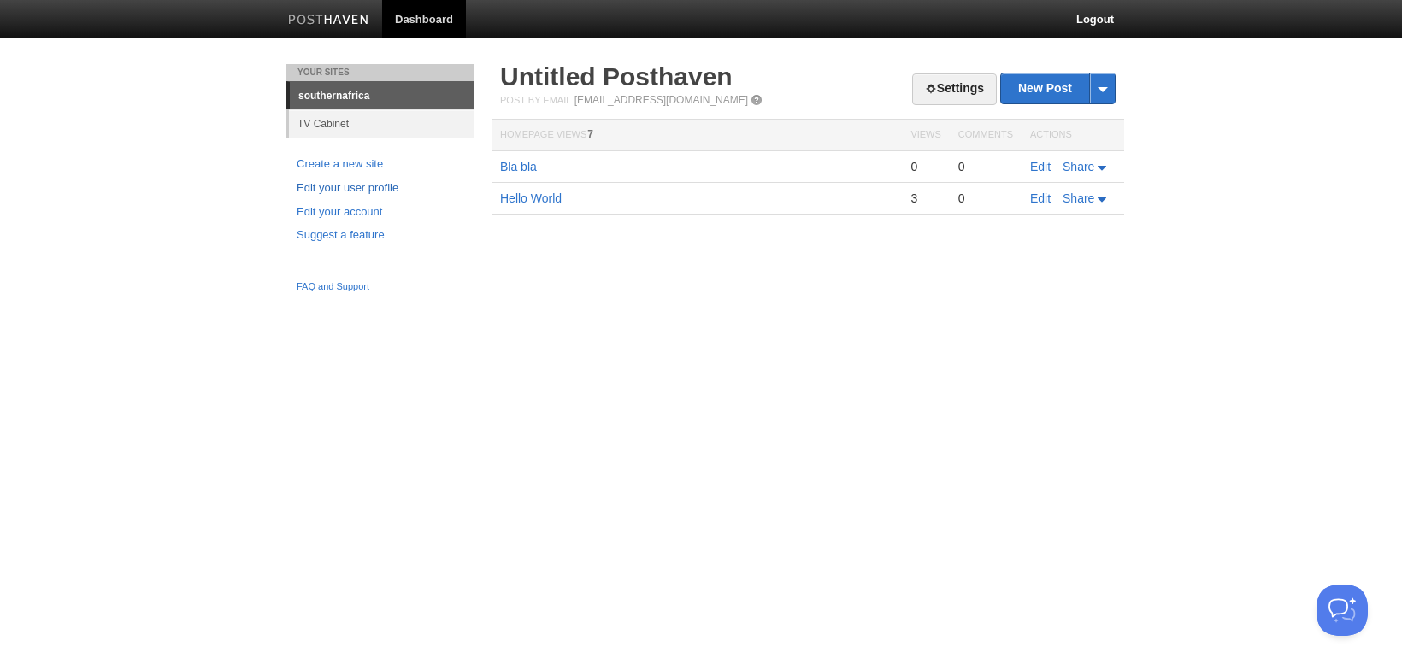
click at [388, 192] on link "Edit your user profile" at bounding box center [381, 189] width 168 height 18
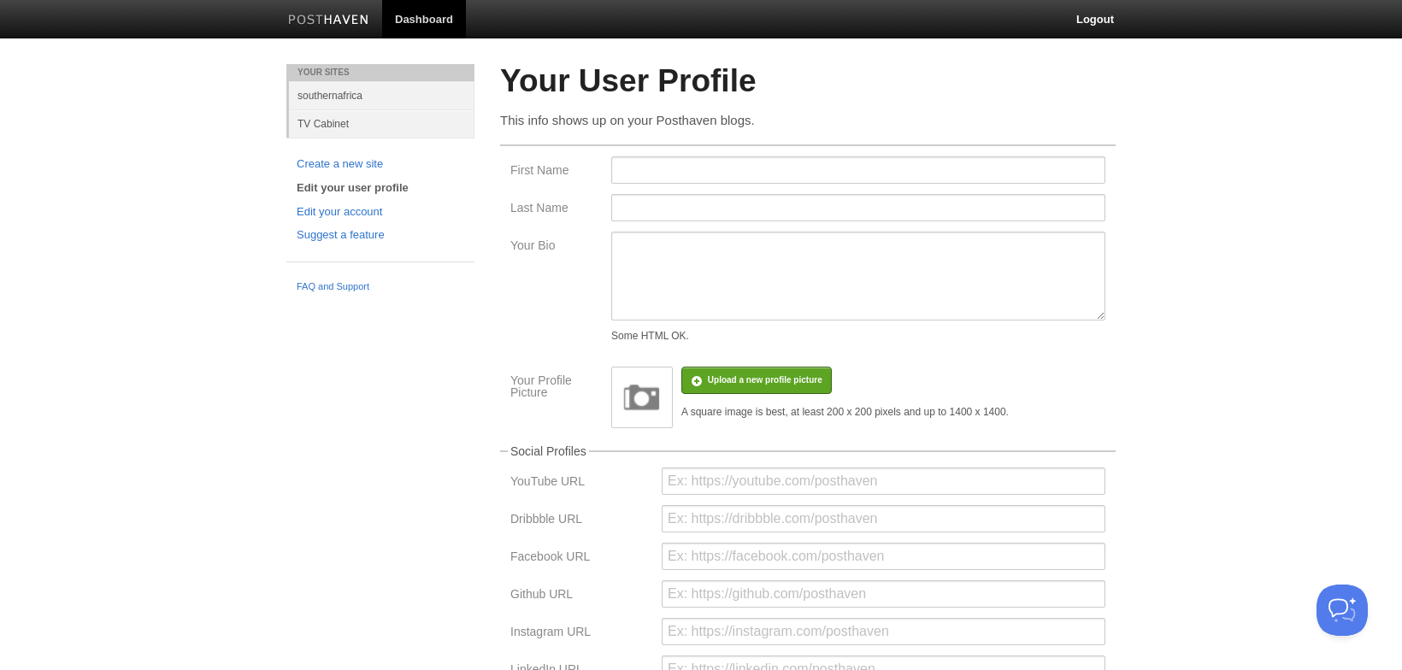
click at [638, 412] on img at bounding box center [641, 397] width 51 height 51
click at [747, 384] on input "file" at bounding box center [250, 388] width 1294 height 87
click at [345, 22] on img at bounding box center [328, 21] width 81 height 13
